Goal: Information Seeking & Learning: Find specific fact

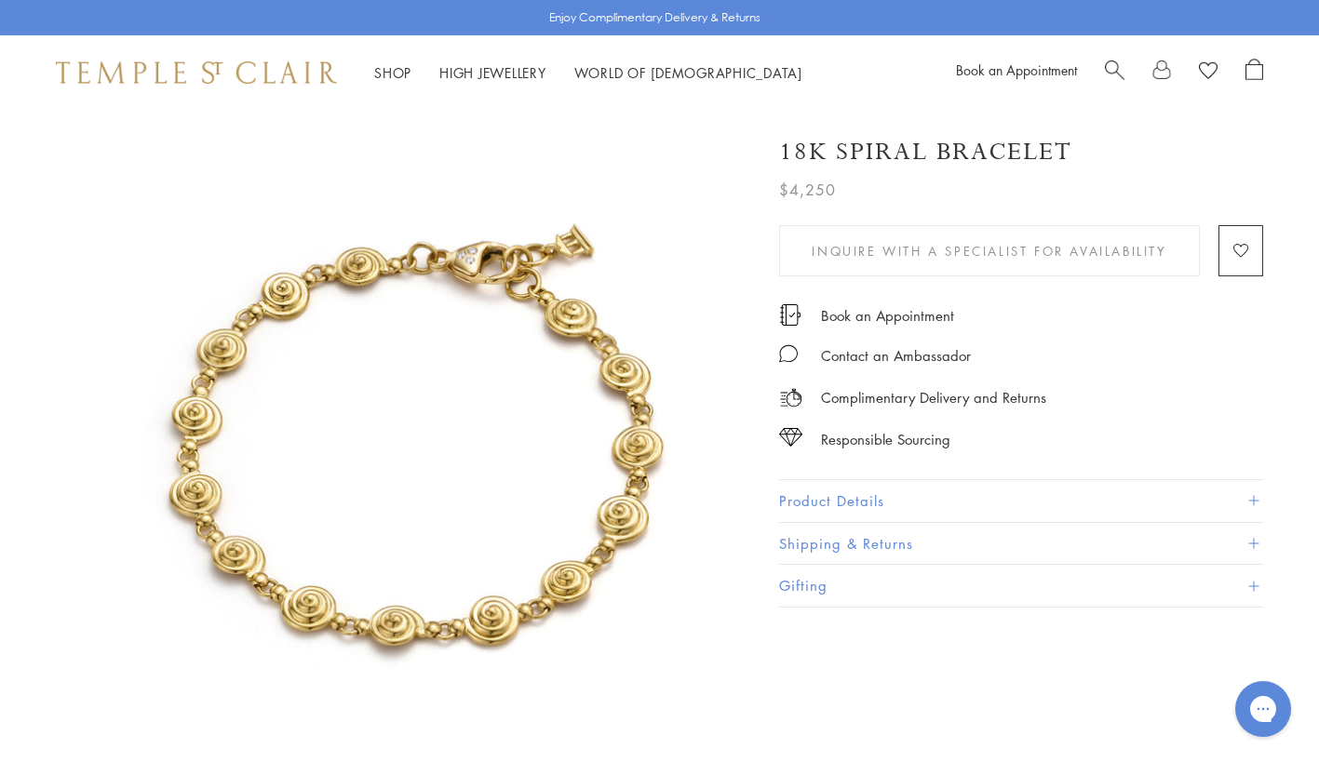
click at [1102, 73] on div "Book an Appointment" at bounding box center [1109, 73] width 307 height 28
click at [1117, 67] on span "Search" at bounding box center [1115, 69] width 20 height 20
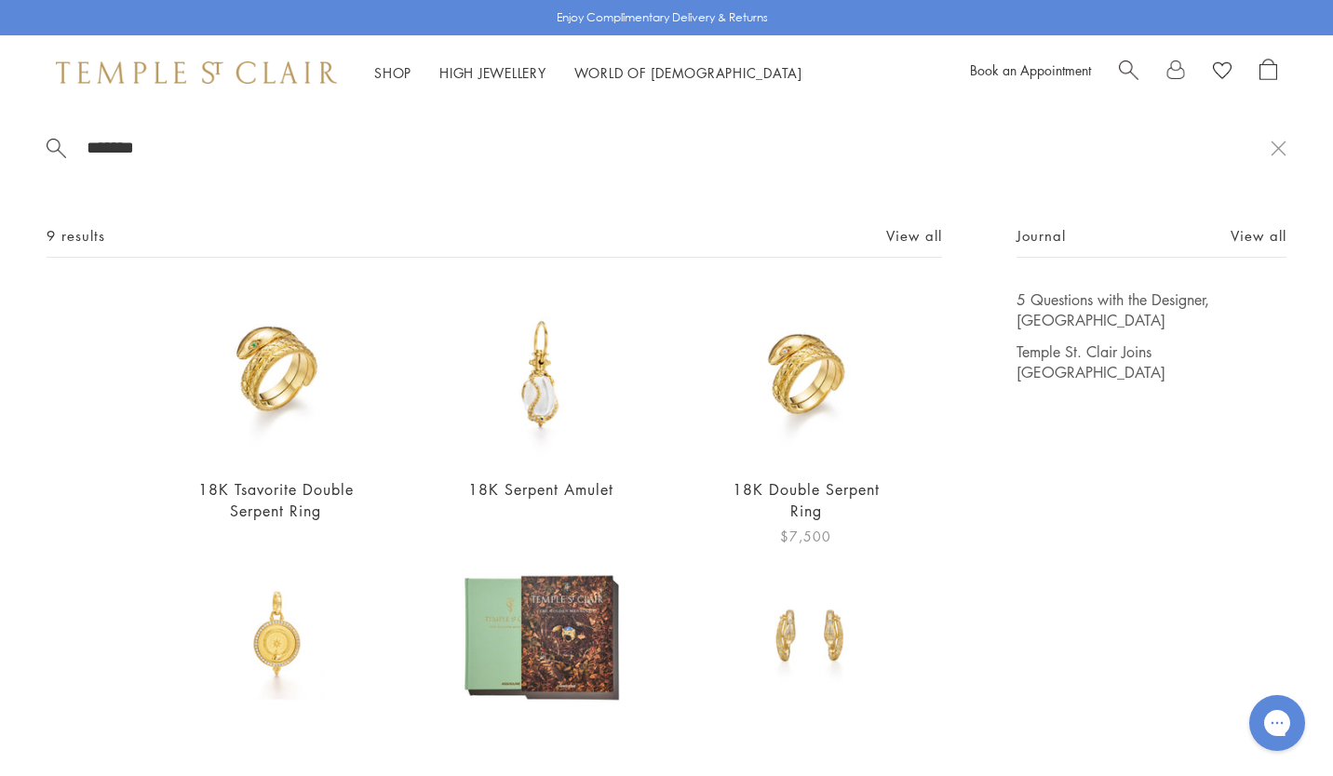
type input "*******"
click at [796, 379] on img at bounding box center [805, 375] width 172 height 172
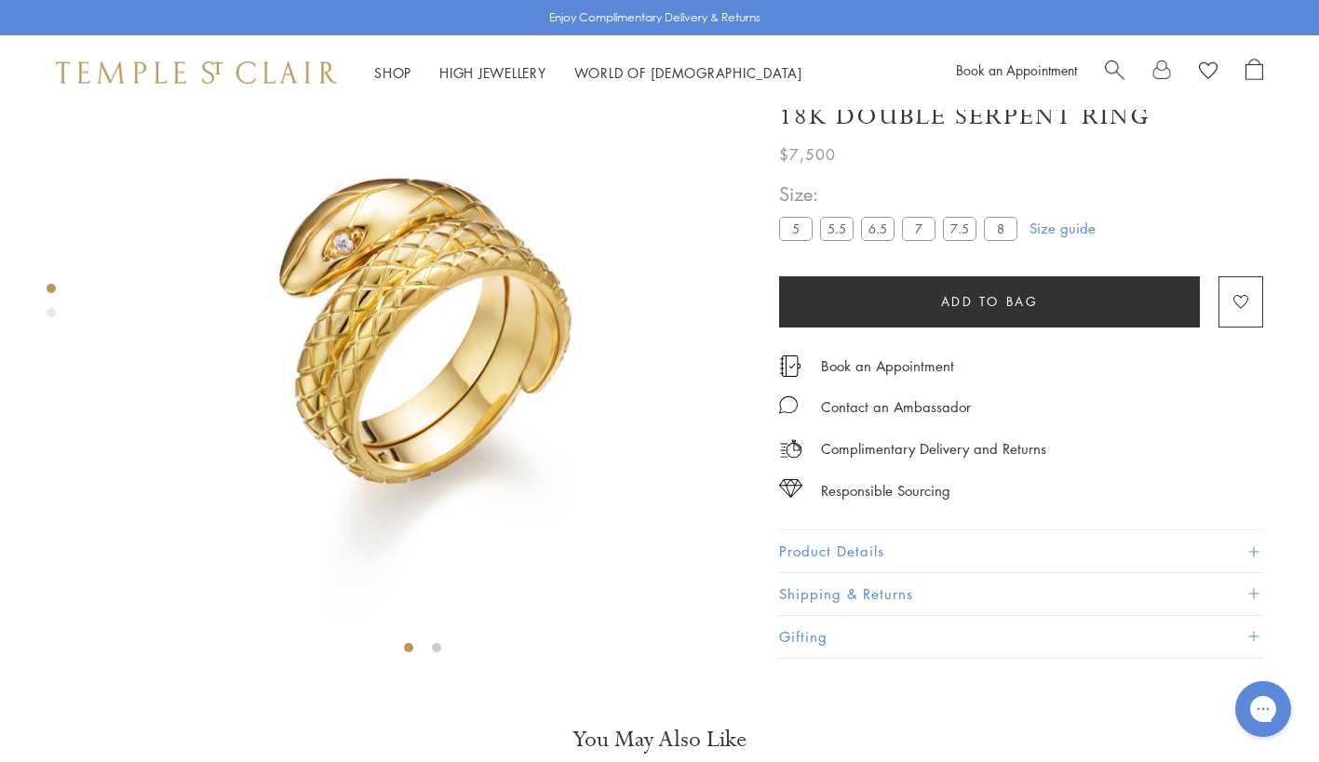
scroll to position [110, 0]
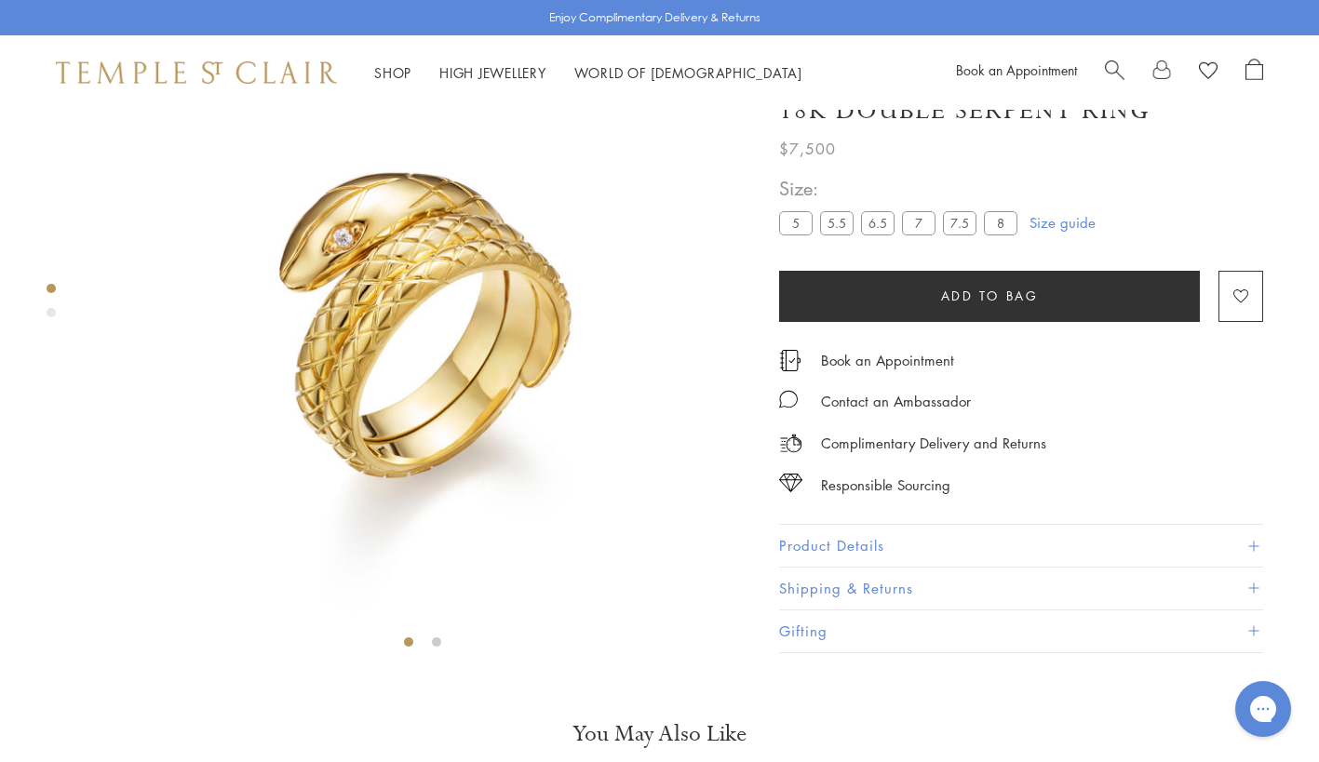
click at [956, 568] on button "Product Details" at bounding box center [1021, 547] width 484 height 42
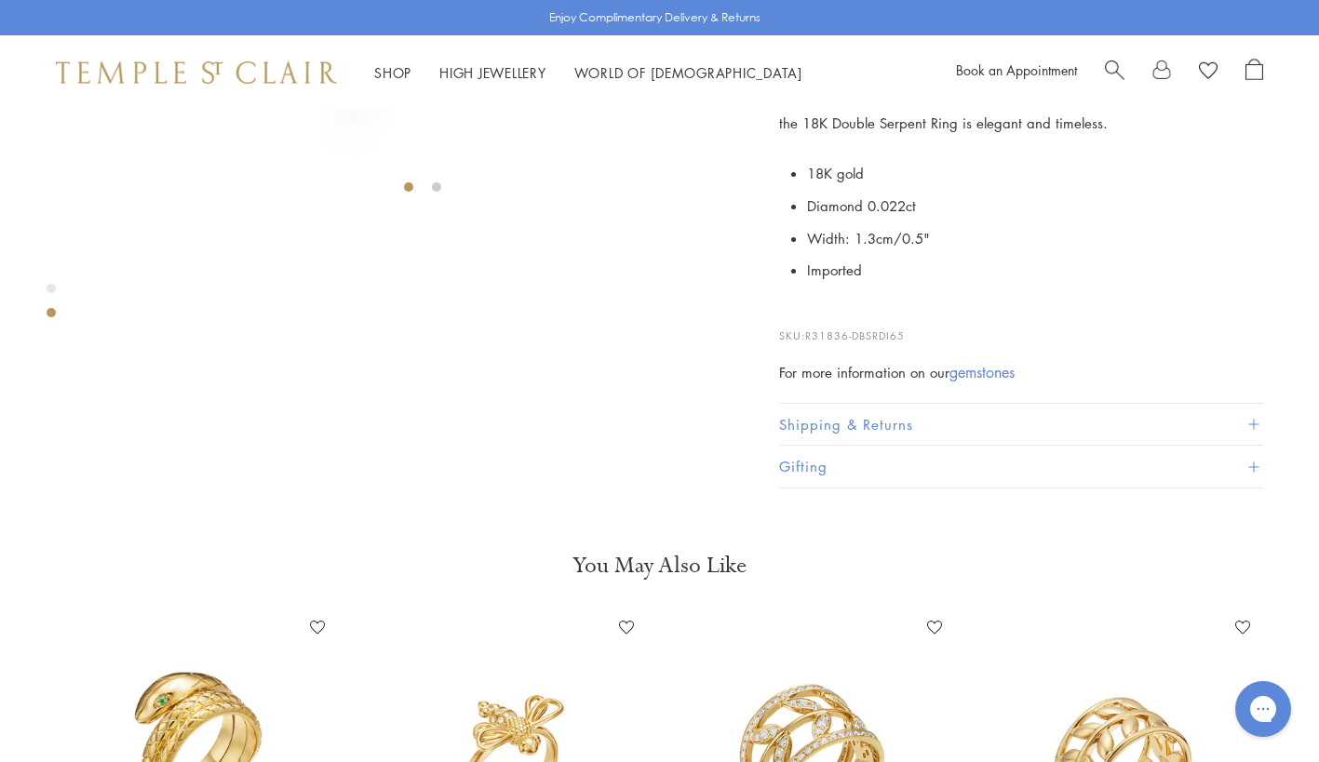
scroll to position [593, 0]
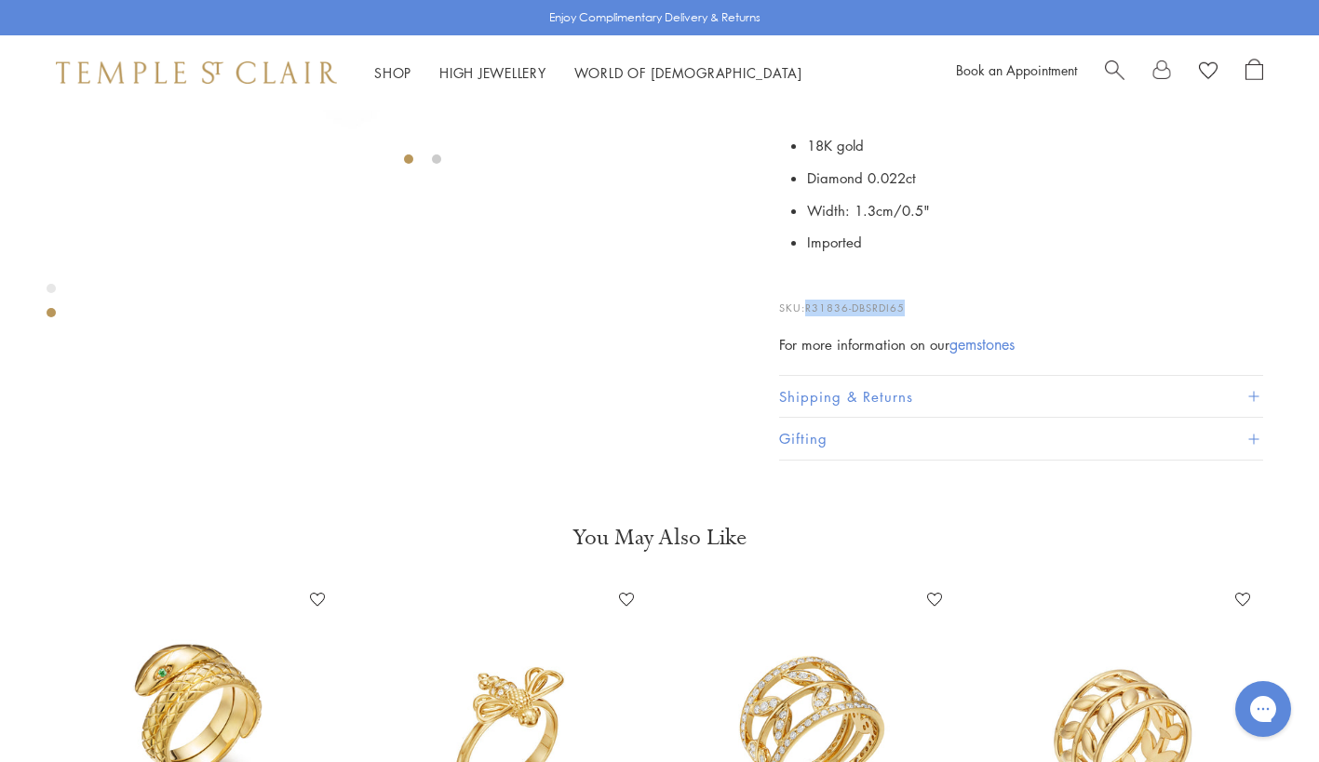
drag, startPoint x: 921, startPoint y: 618, endPoint x: 809, endPoint y: 610, distance: 112.9
click at [809, 316] on p "SKU: R31836-DBSRDI65" at bounding box center [1021, 298] width 484 height 35
copy span "R31836-DBSRDI65"
